Goal: Find specific page/section: Find specific page/section

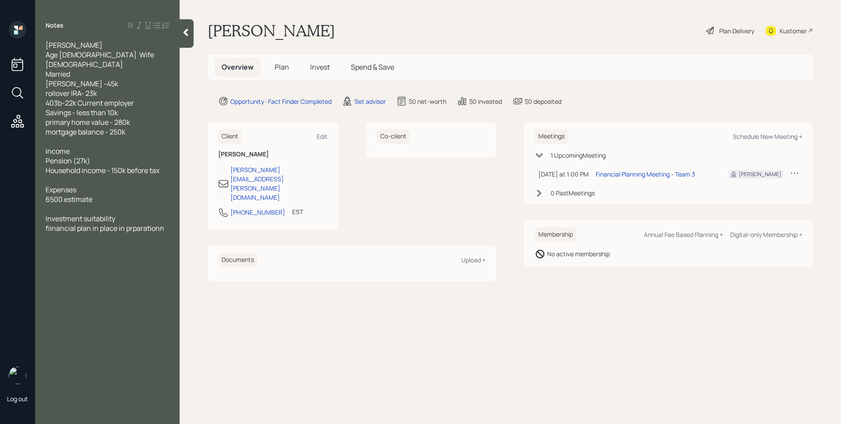
click at [132, 229] on span "Investment suitability fiinancial plan in place in prparationn" at bounding box center [105, 223] width 119 height 19
click at [75, 248] on div "Notes [PERSON_NAME] Age [DEMOGRAPHIC_DATA] Wife [DEMOGRAPHIC_DATA] Married Asse…" at bounding box center [107, 217] width 145 height 392
click at [53, 227] on span "Investment suitability fiinancial plan in place in preparationn" at bounding box center [107, 223] width 123 height 19
